Goal: Communication & Community: Connect with others

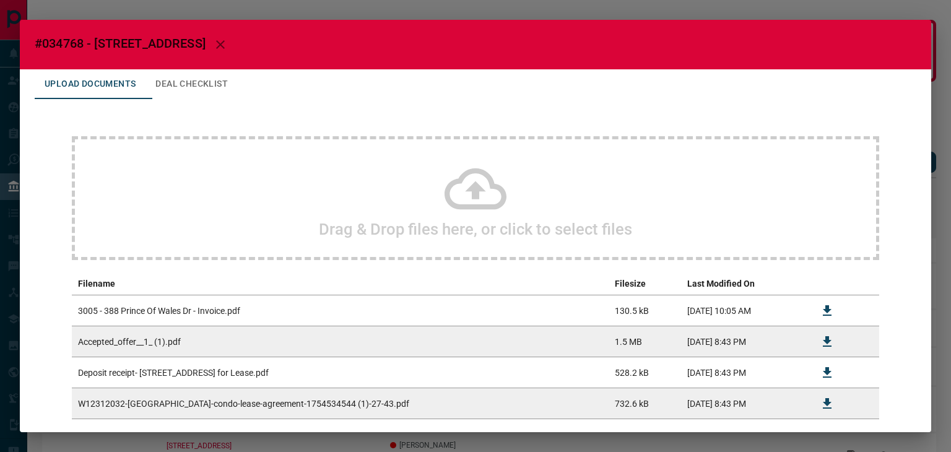
scroll to position [67, 0]
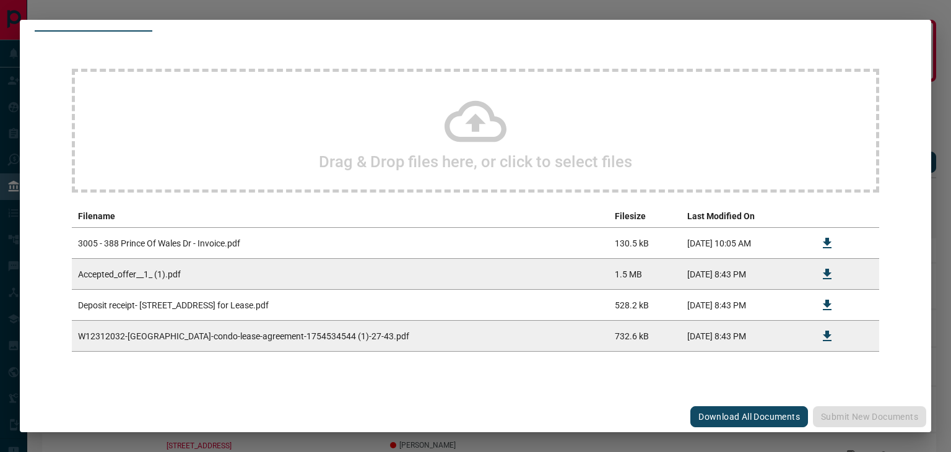
click at [37, 13] on div "#034768 - 388 [GEOGRAPHIC_DATA],3005 Upload Documents Deal Checklist Drag & Dro…" at bounding box center [475, 226] width 951 height 452
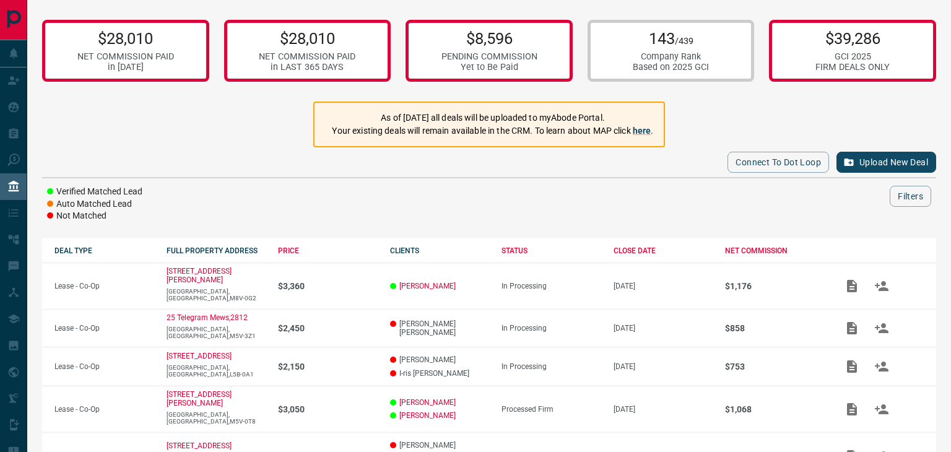
scroll to position [0, 0]
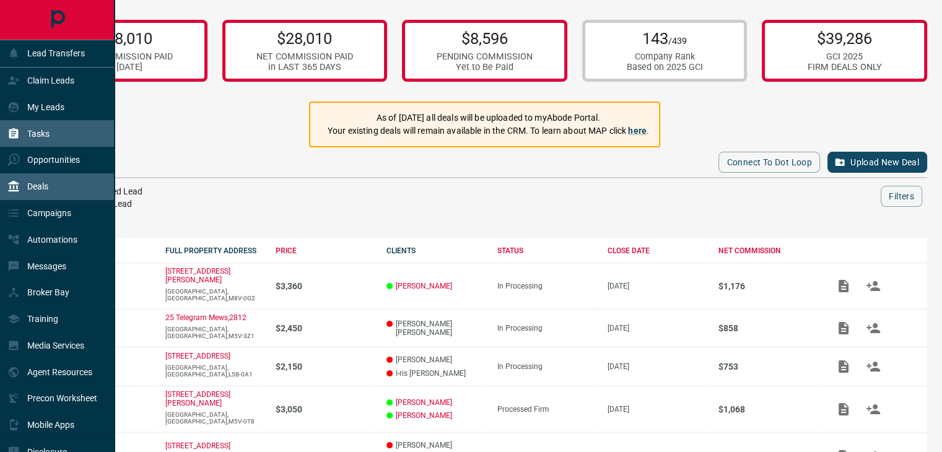
click at [34, 128] on div "Tasks" at bounding box center [28, 133] width 42 height 20
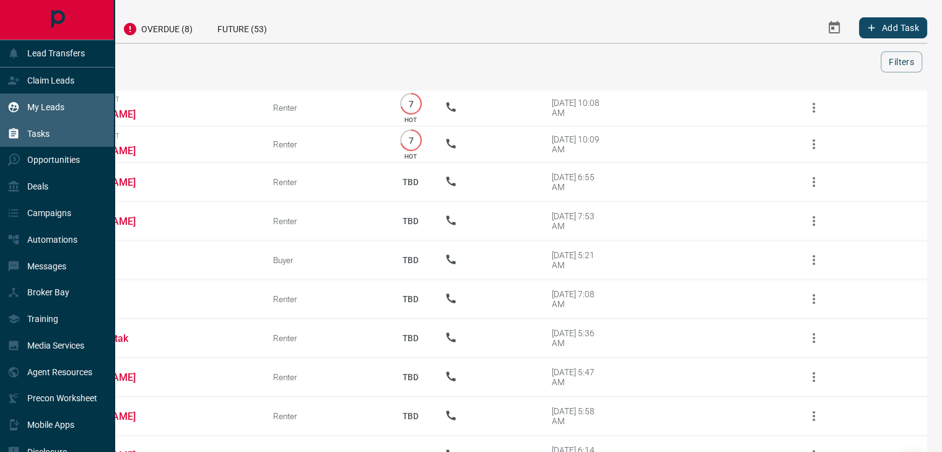
click at [52, 106] on p "My Leads" at bounding box center [45, 107] width 37 height 10
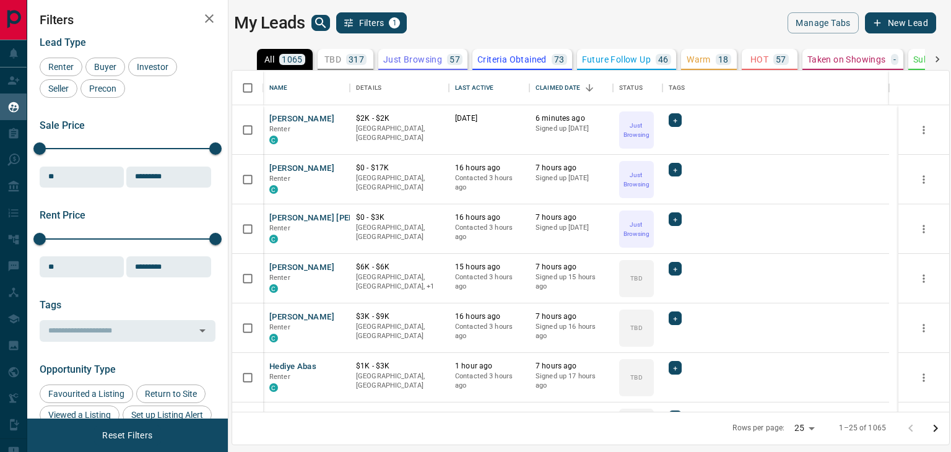
scroll to position [332, 708]
click at [306, 116] on div "[PERSON_NAME] Renter C" at bounding box center [306, 129] width 74 height 33
click at [291, 119] on button "[PERSON_NAME]" at bounding box center [301, 119] width 65 height 12
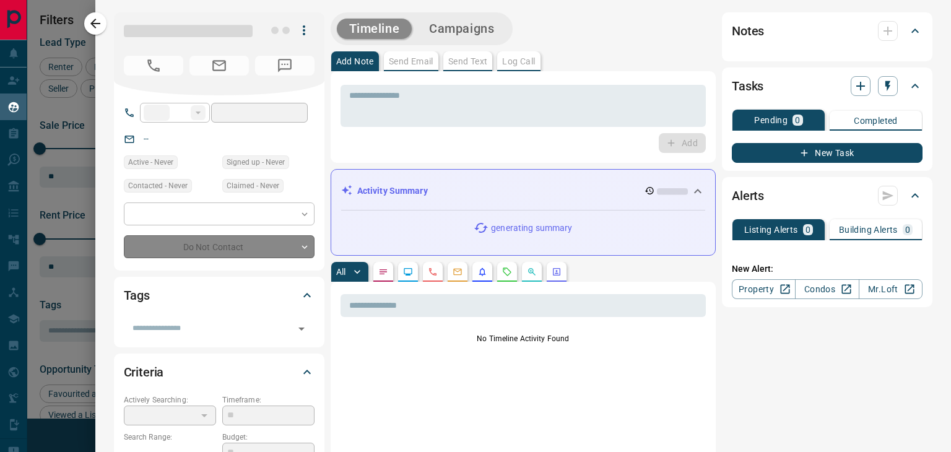
type input "**"
type input "**********"
type input "*"
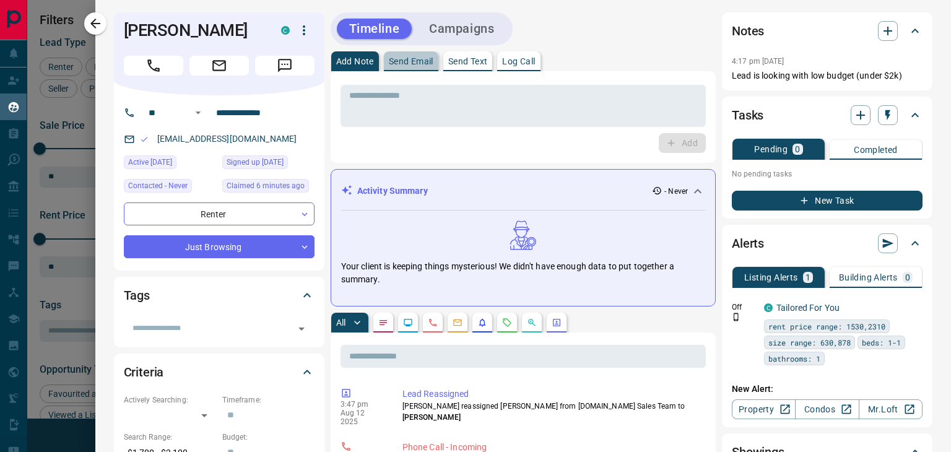
click at [423, 66] on button "Send Email" at bounding box center [411, 61] width 54 height 20
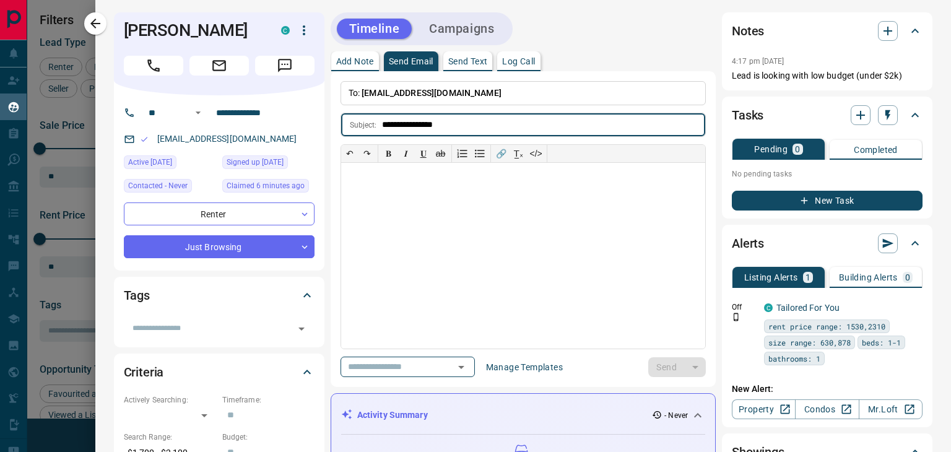
type input "**********"
click at [343, 222] on div at bounding box center [523, 256] width 364 height 186
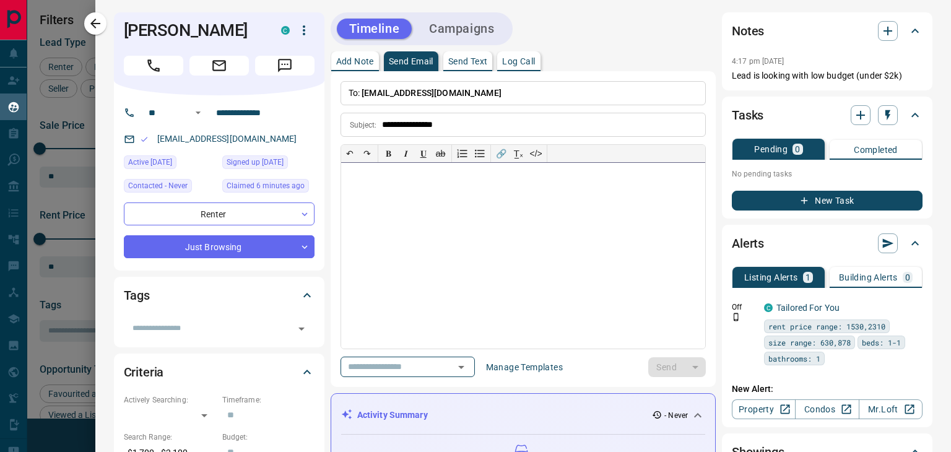
paste div
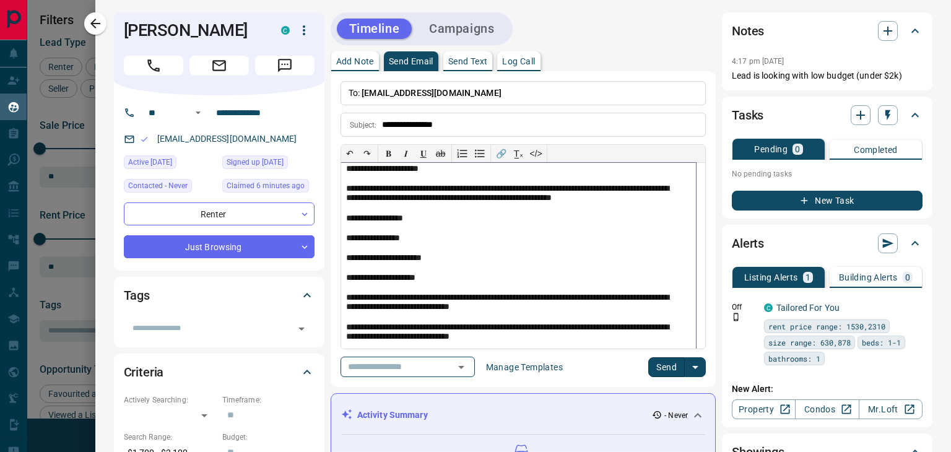
scroll to position [0, 0]
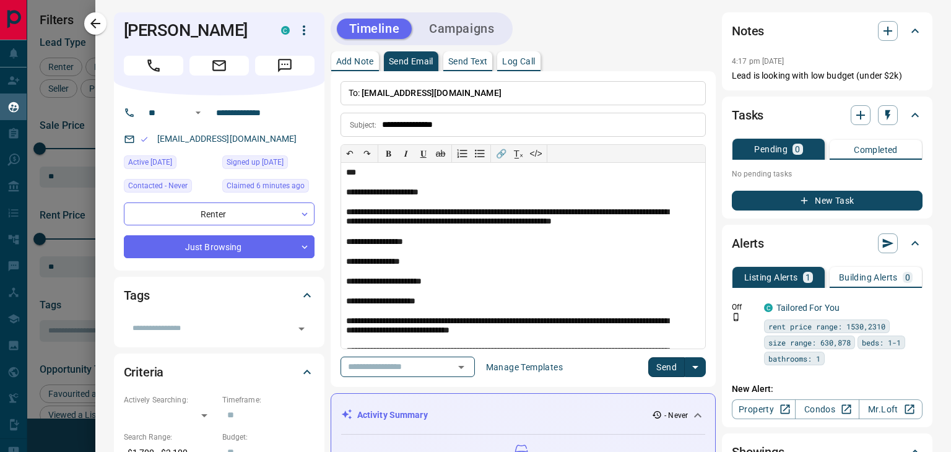
click at [654, 361] on button "Send" at bounding box center [666, 367] width 37 height 20
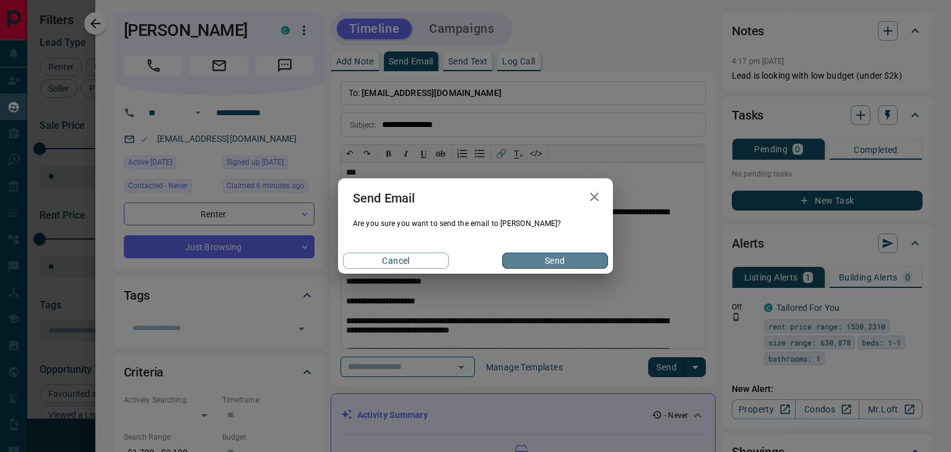
click at [565, 263] on button "Send" at bounding box center [555, 261] width 106 height 16
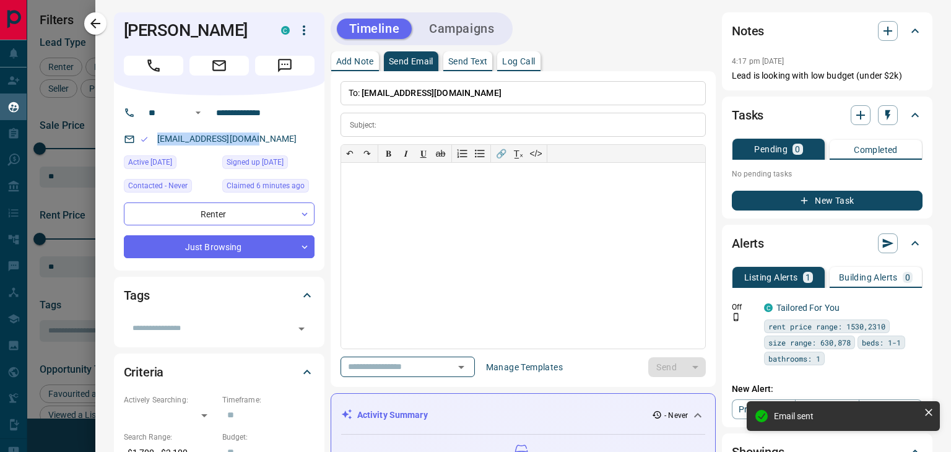
drag, startPoint x: 271, startPoint y: 133, endPoint x: 147, endPoint y: 150, distance: 124.9
click at [147, 150] on div "**********" at bounding box center [219, 182] width 210 height 175
copy link "[EMAIL_ADDRESS][DOMAIN_NAME]"
click at [87, 25] on button "button" at bounding box center [95, 23] width 22 height 22
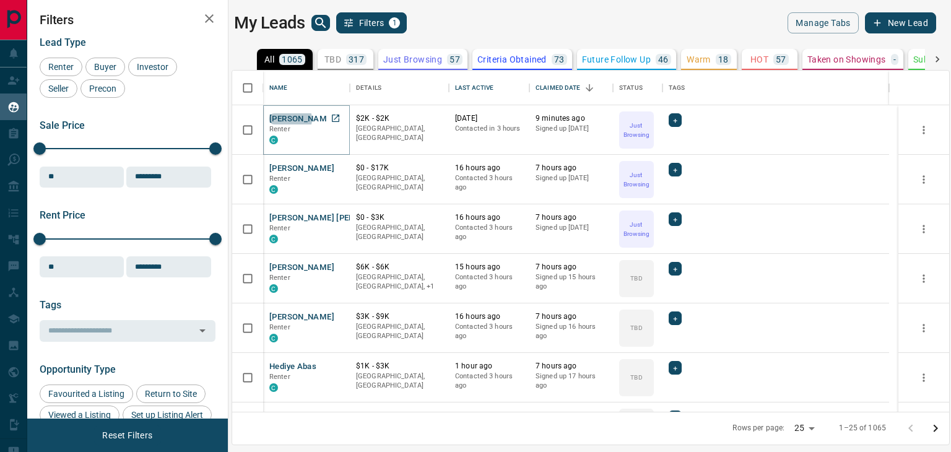
click at [290, 119] on button "[PERSON_NAME]" at bounding box center [301, 119] width 65 height 12
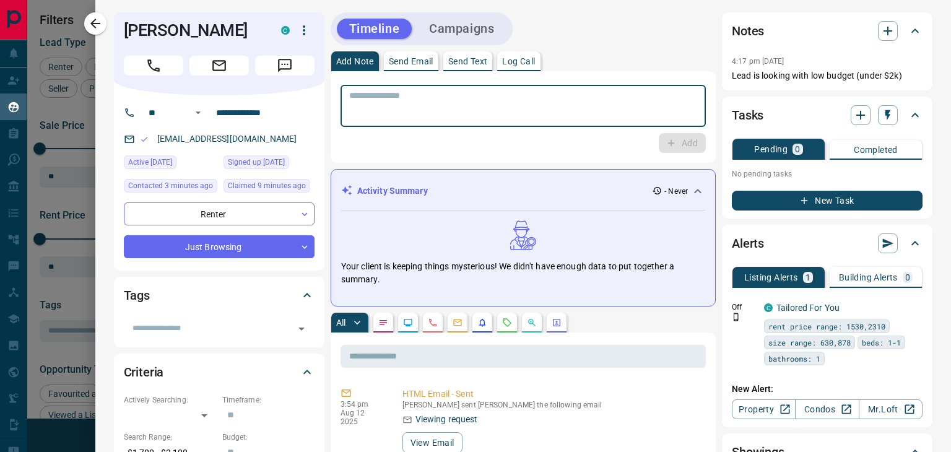
click at [480, 110] on textarea at bounding box center [523, 106] width 348 height 32
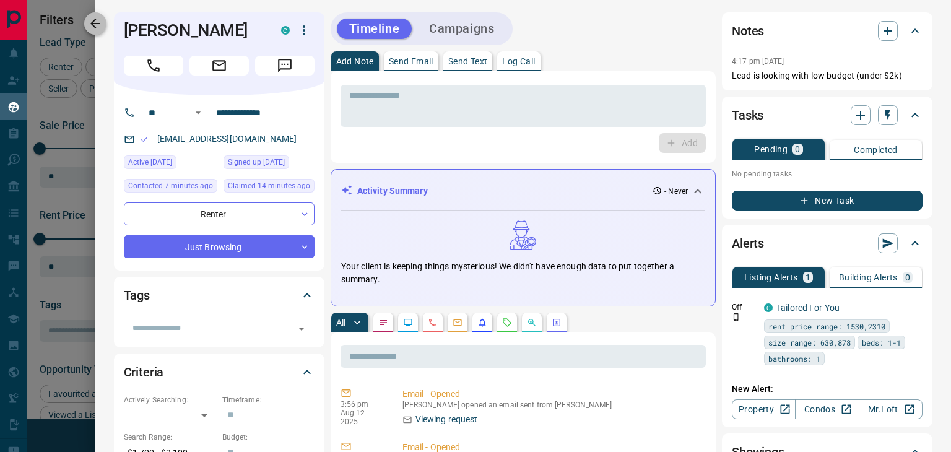
click at [103, 24] on button "button" at bounding box center [95, 23] width 22 height 22
